Goal: Book appointment/travel/reservation

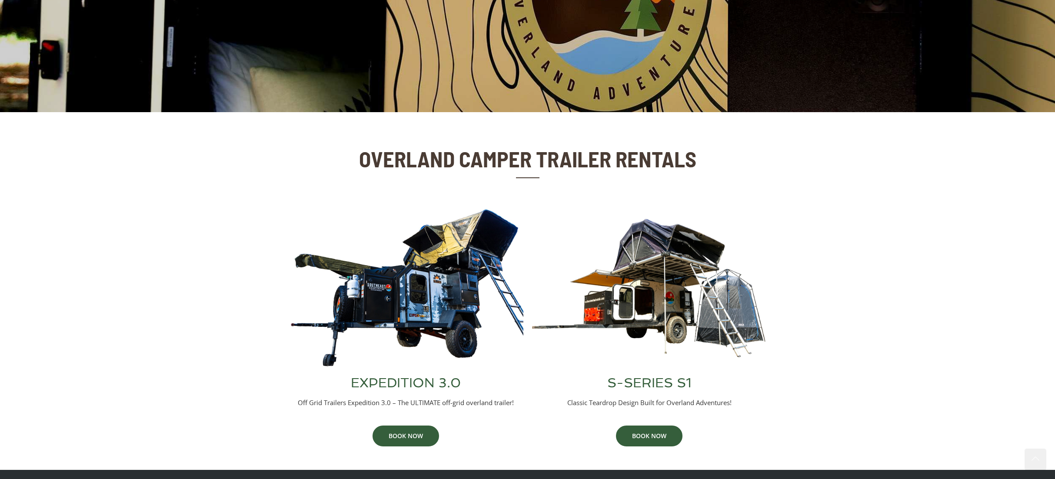
scroll to position [237, 0]
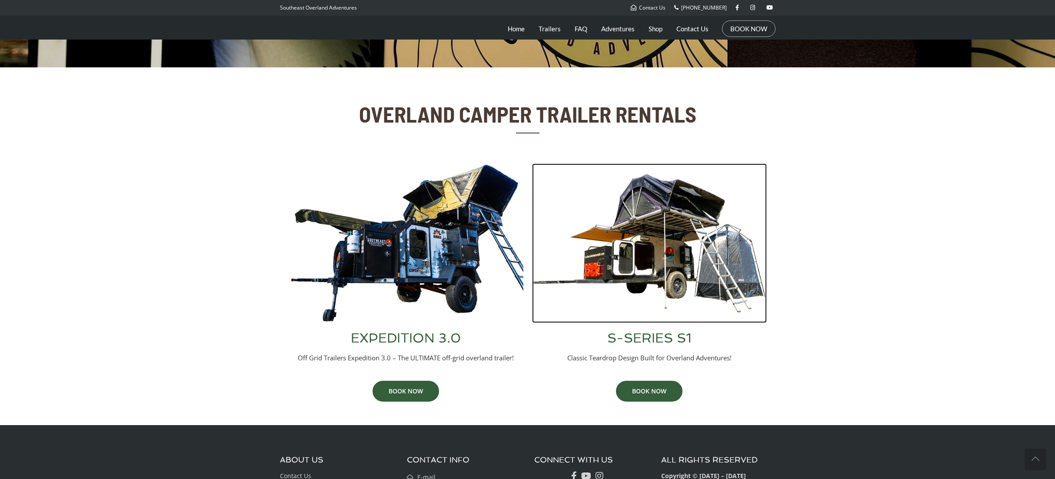
click at [688, 295] on img at bounding box center [649, 243] width 235 height 160
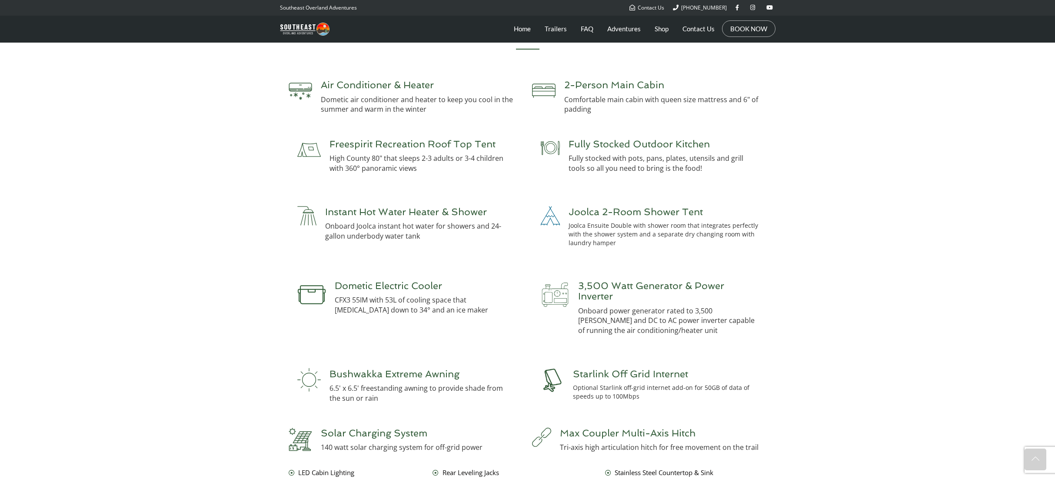
scroll to position [2182, 0]
